Goal: Task Accomplishment & Management: Use online tool/utility

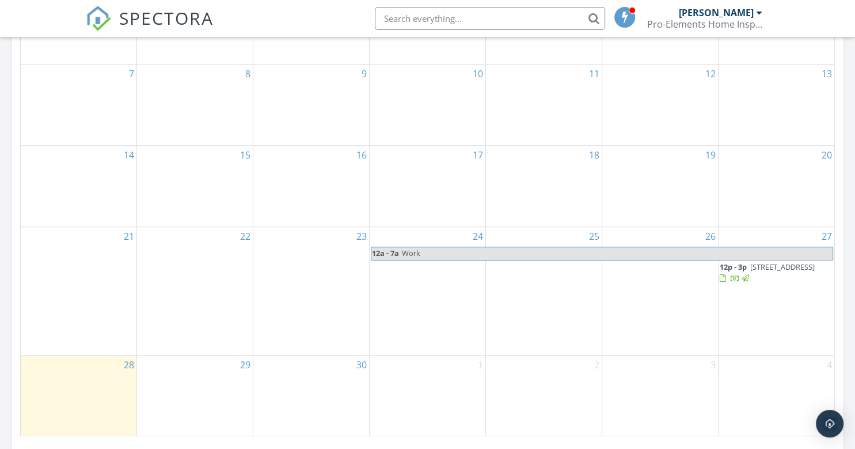
scroll to position [754, 0]
click at [764, 263] on span "11936 sw 123 Ave, Miami 33186" at bounding box center [782, 262] width 64 height 10
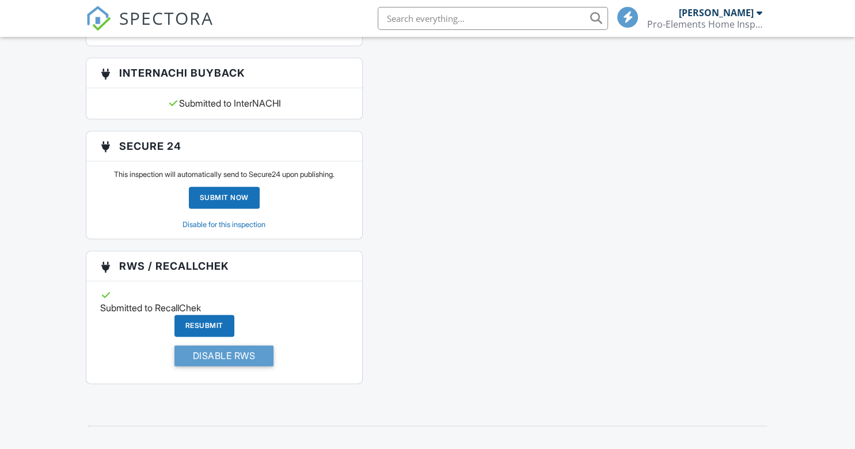
scroll to position [1310, 0]
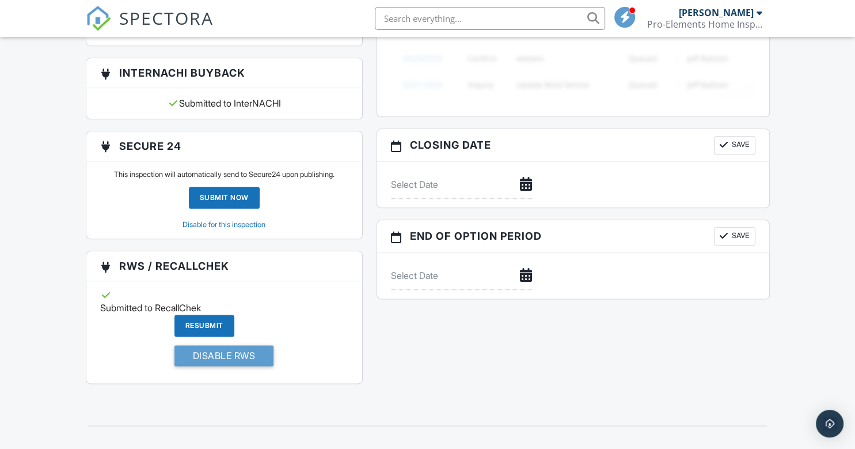
click at [236, 208] on div "Submit Now" at bounding box center [224, 198] width 71 height 22
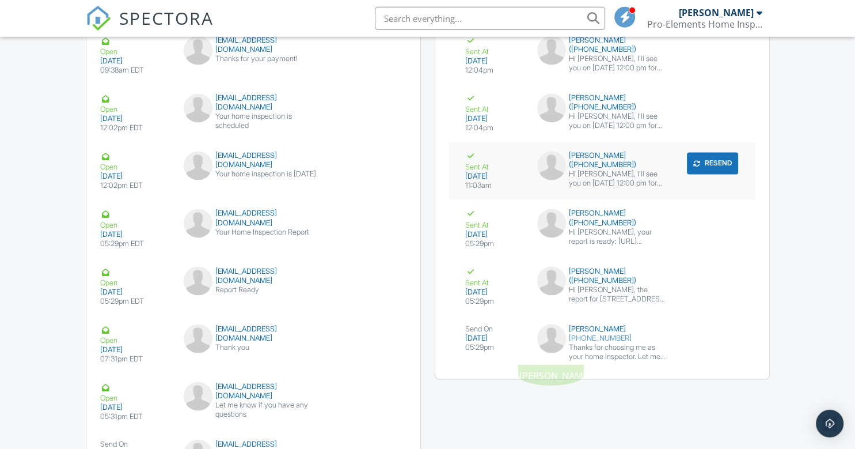
scroll to position [1874, 0]
